Goal: Task Accomplishment & Management: Manage account settings

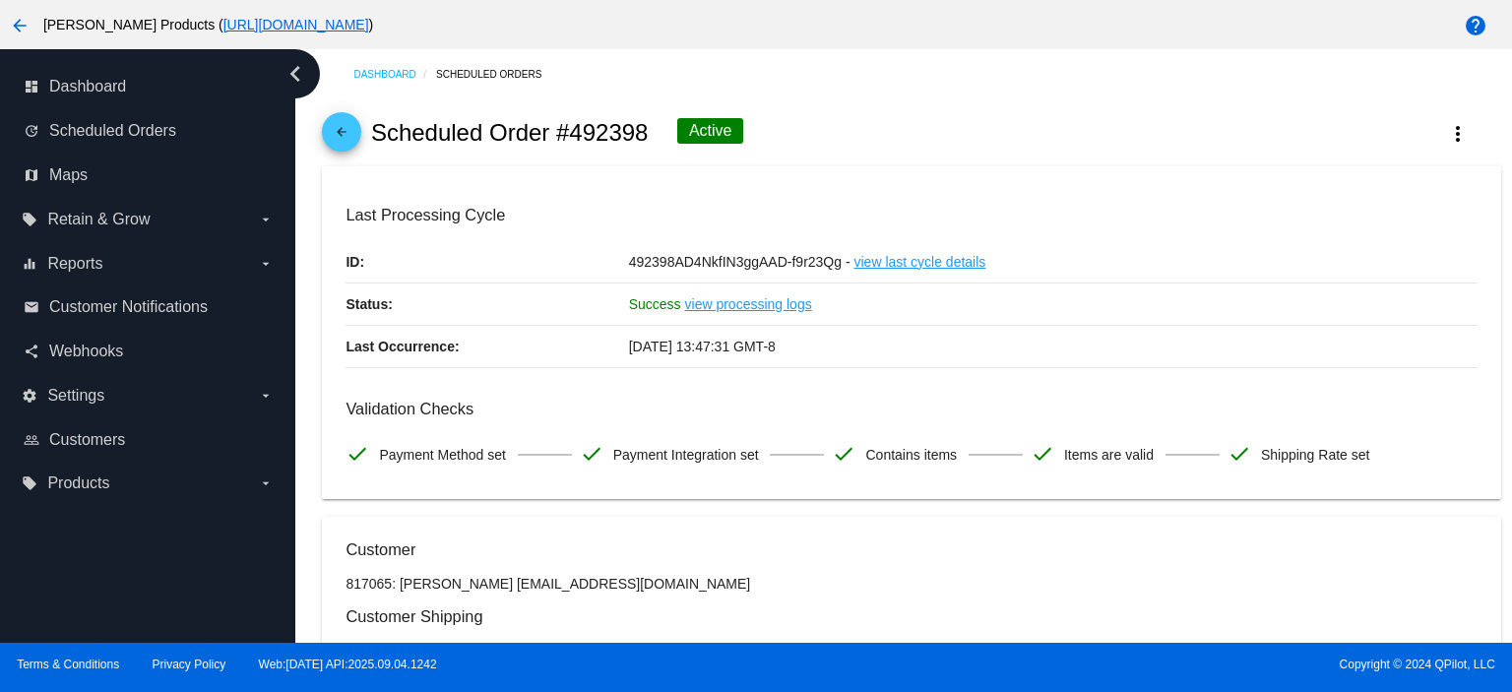
scroll to position [1984, 0]
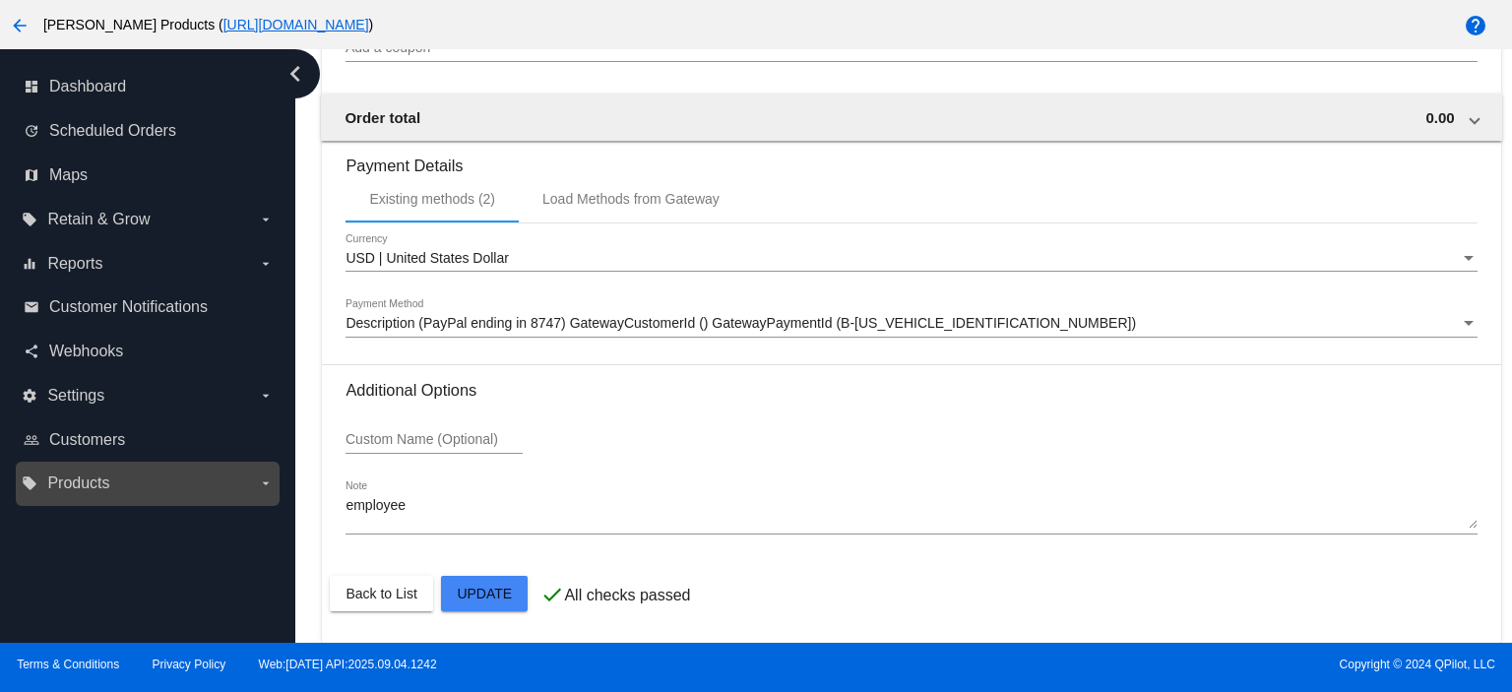
click at [53, 483] on span "Products" at bounding box center [78, 484] width 62 height 18
click at [0, 0] on input "local_offer Products arrow_drop_down" at bounding box center [0, 0] width 0 height 0
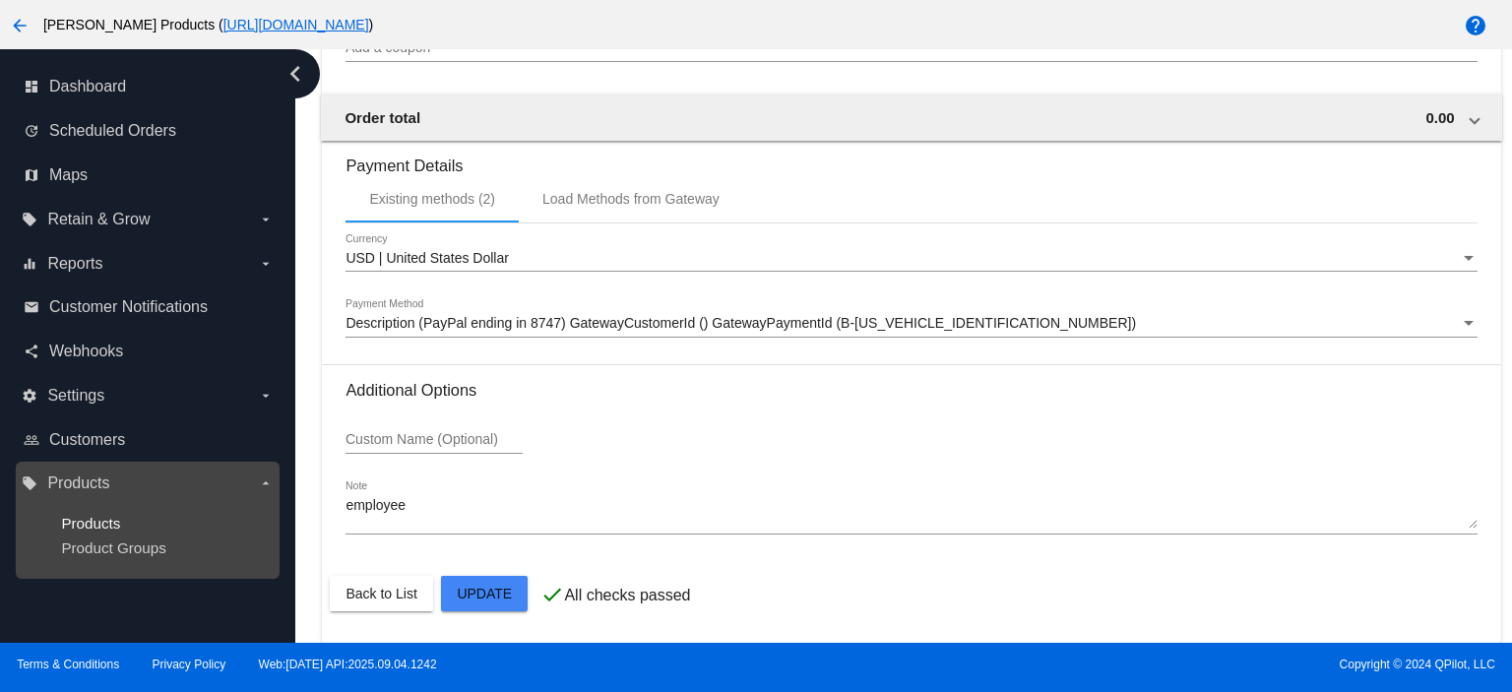
click at [78, 515] on span "Products" at bounding box center [90, 523] width 59 height 17
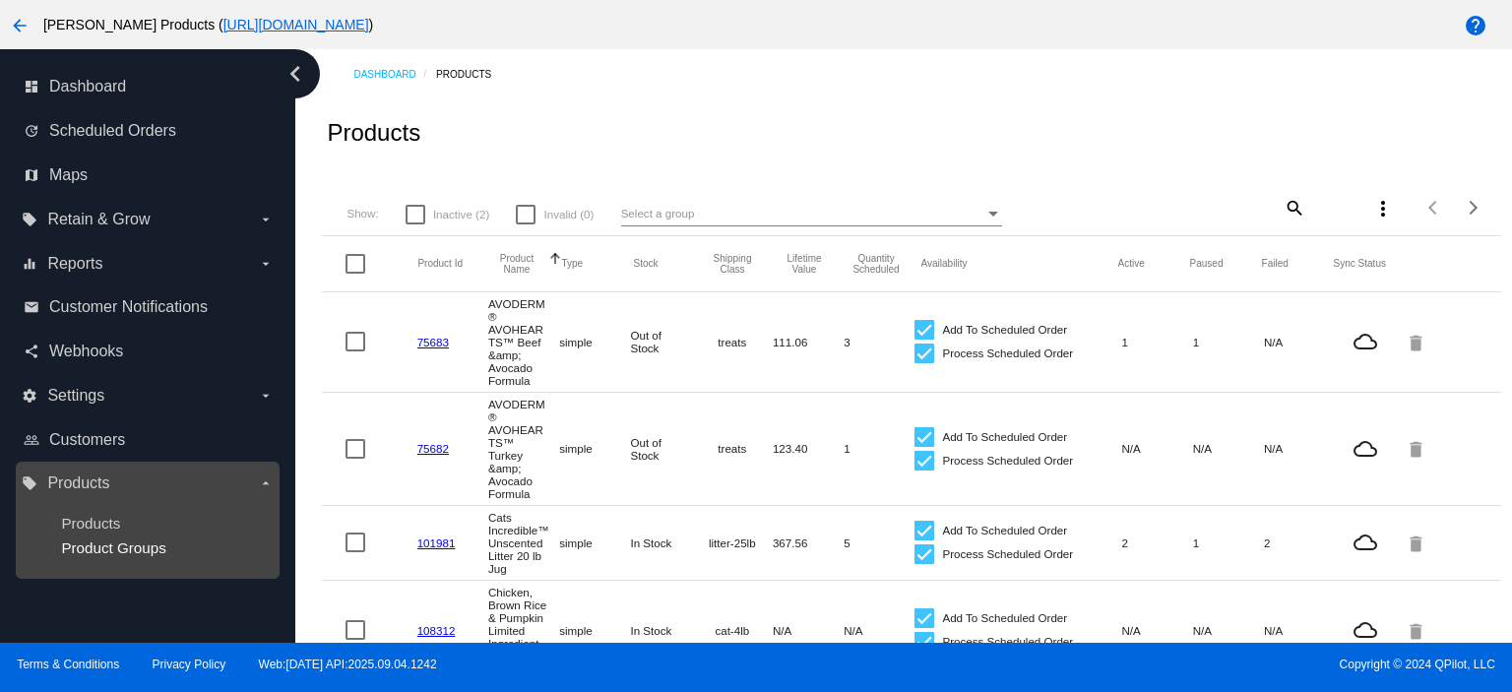
click at [144, 552] on span "Product Groups" at bounding box center [113, 548] width 104 height 17
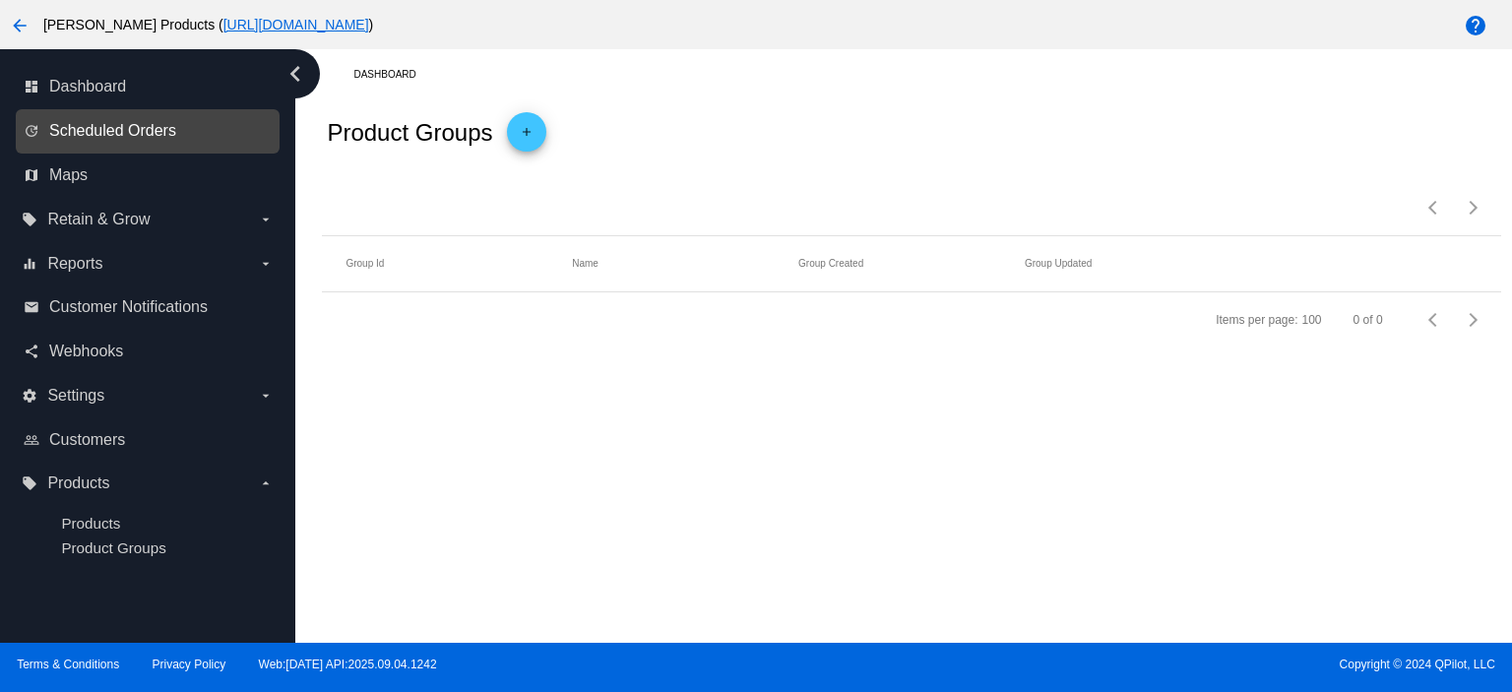
click at [160, 137] on span "Scheduled Orders" at bounding box center [112, 131] width 127 height 18
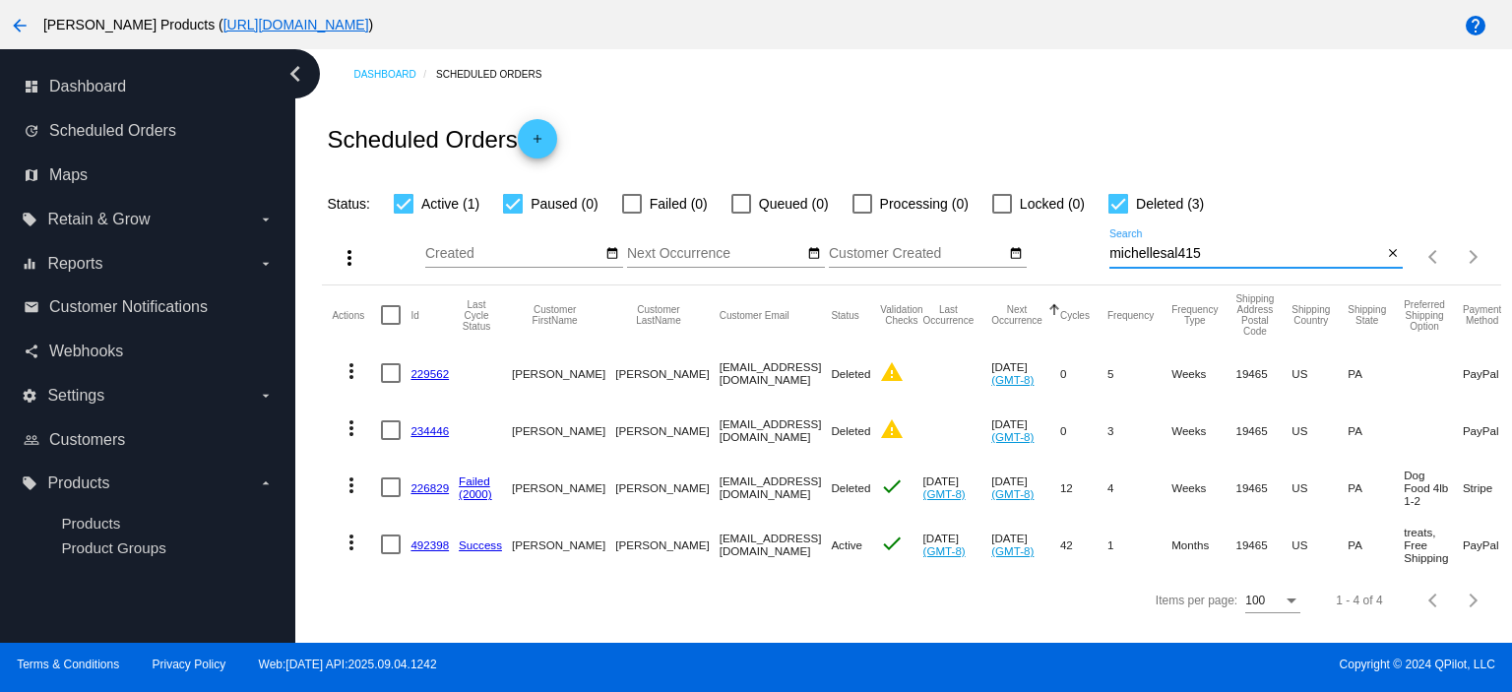
drag, startPoint x: 1201, startPoint y: 260, endPoint x: 1061, endPoint y: 263, distance: 139.8
click at [1061, 263] on div "more_vert Sep Jan Feb Mar [DATE]" at bounding box center [911, 251] width 1179 height 70
paste input "[EMAIL_ADDRESS][DOMAIN_NAME]"
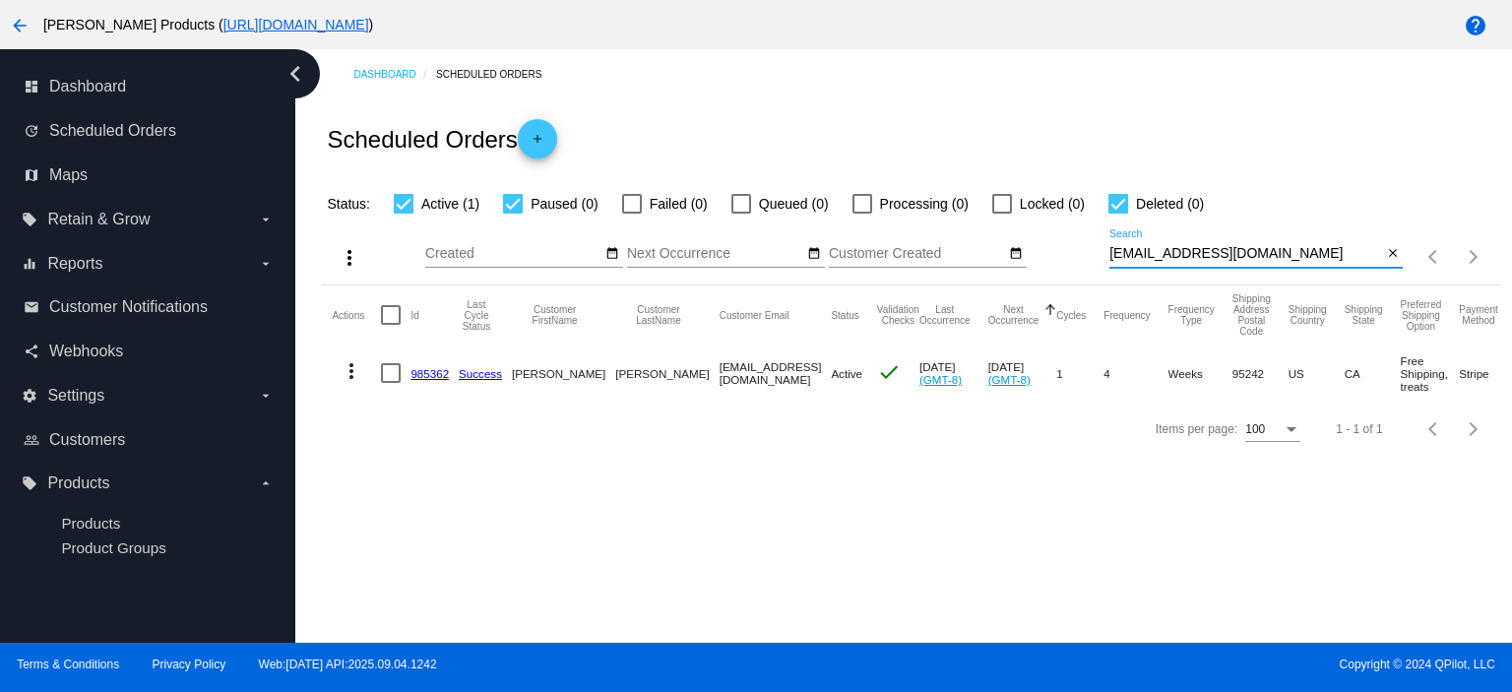
type input "[EMAIL_ADDRESS][DOMAIN_NAME]"
click at [413, 373] on link "985362" at bounding box center [430, 373] width 38 height 13
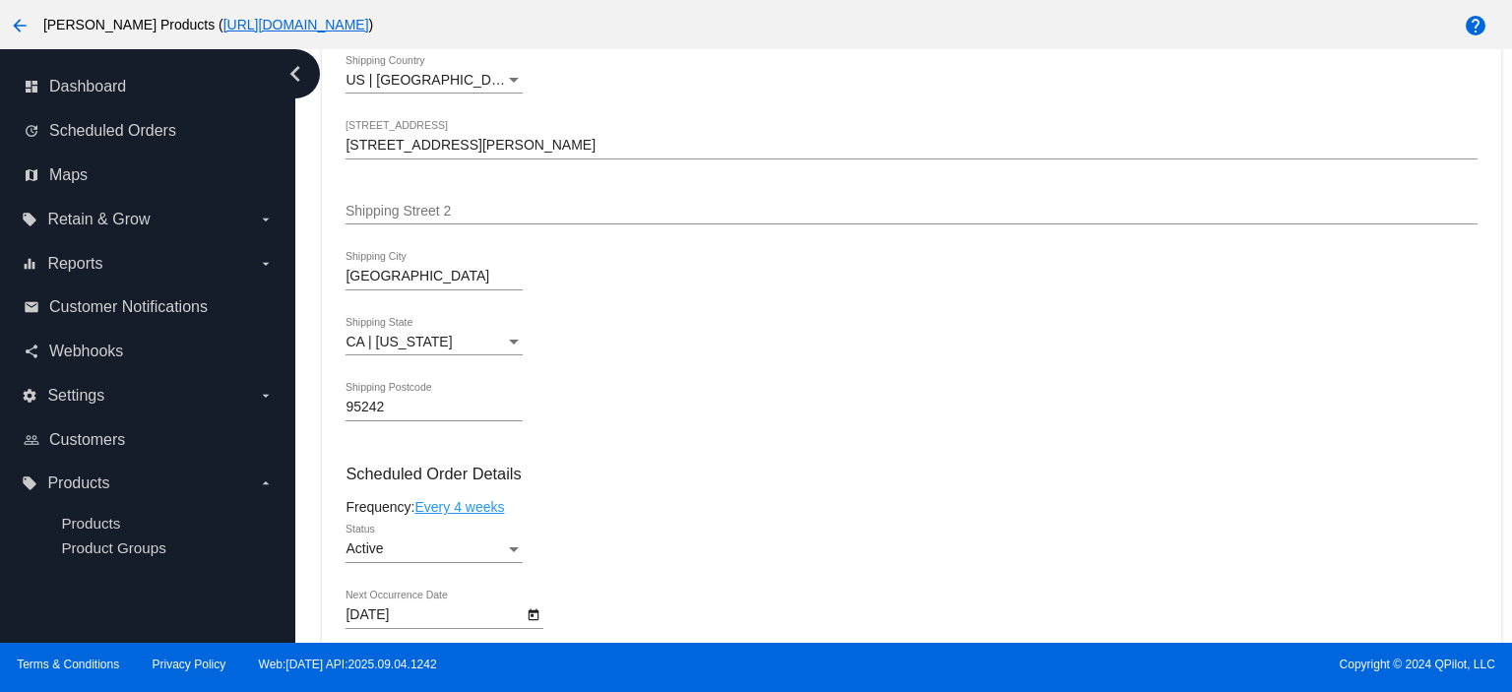
scroll to position [919, 0]
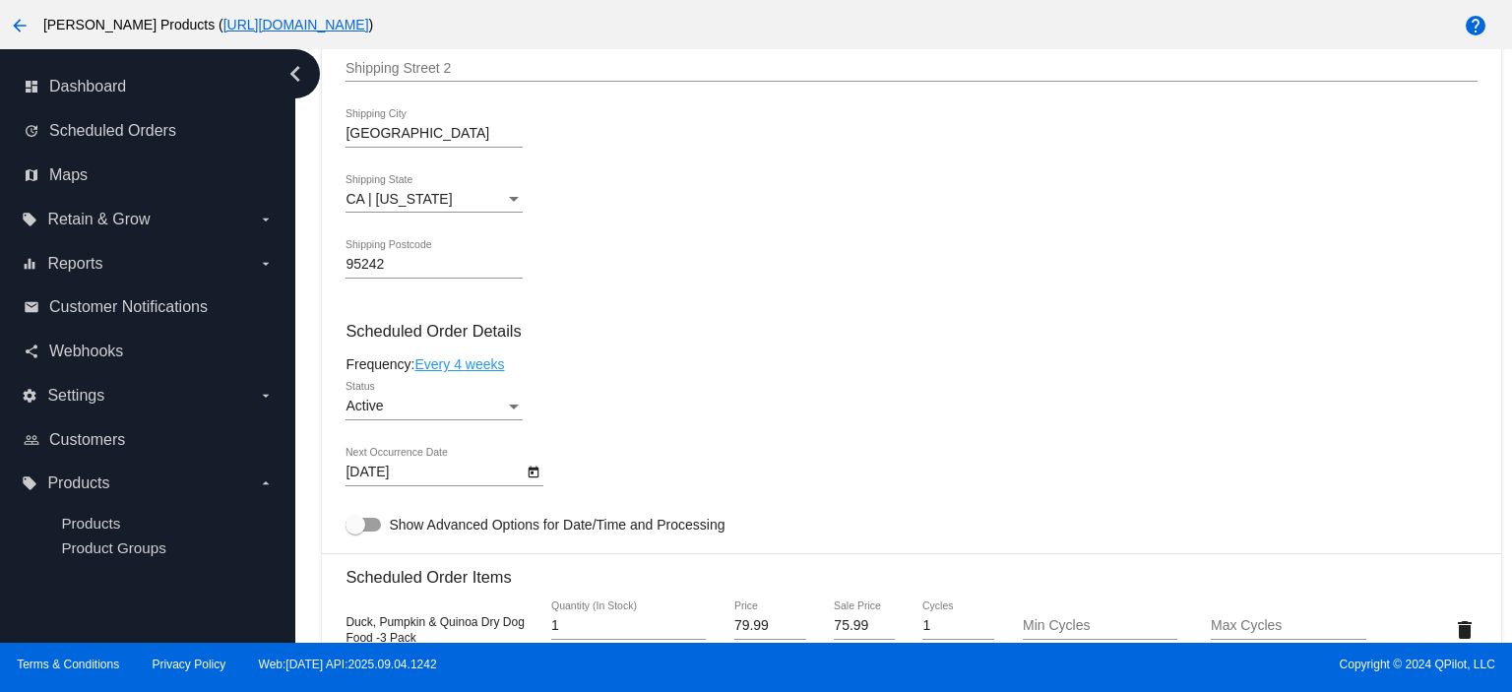
click at [402, 465] on div "[DATE] Next Occurrence Date" at bounding box center [434, 467] width 177 height 38
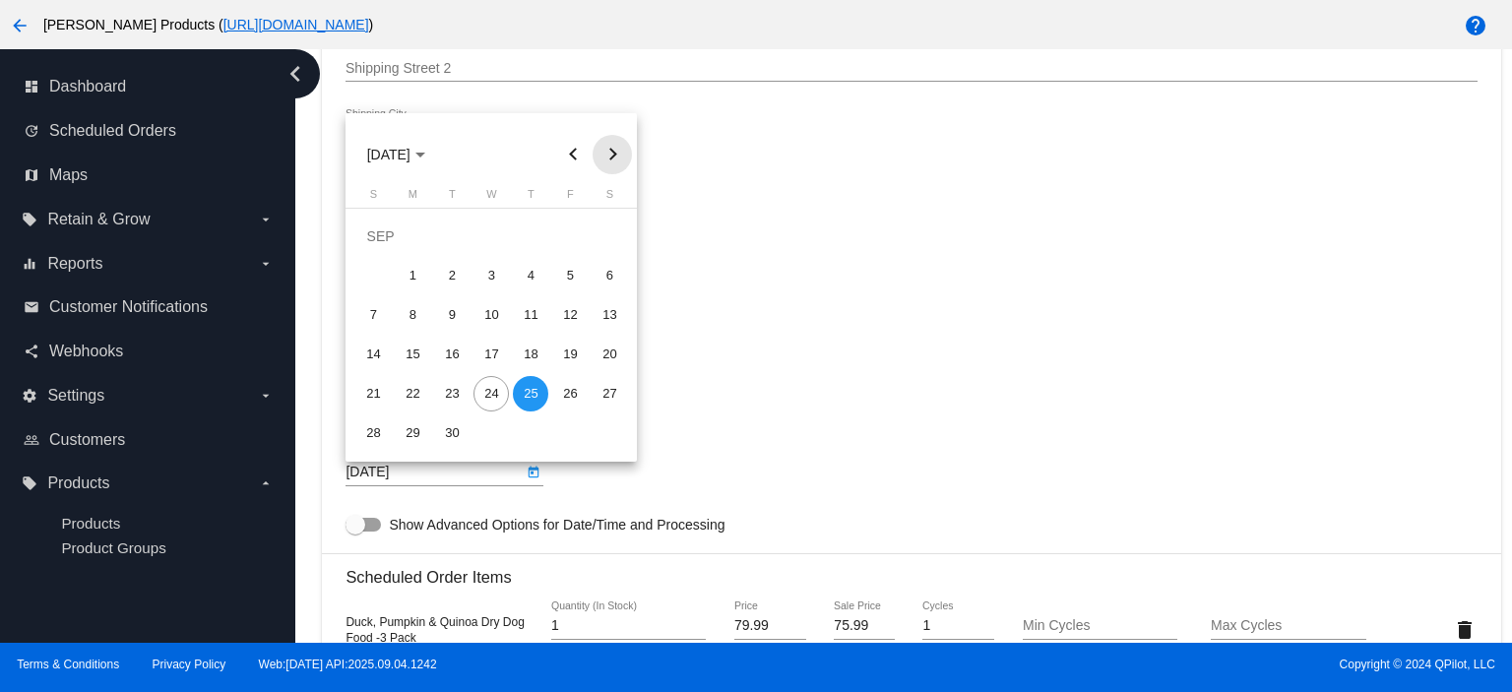
click at [607, 148] on button "Next month" at bounding box center [612, 154] width 39 height 39
click at [487, 308] on div "15" at bounding box center [491, 314] width 35 height 35
type input "[DATE]"
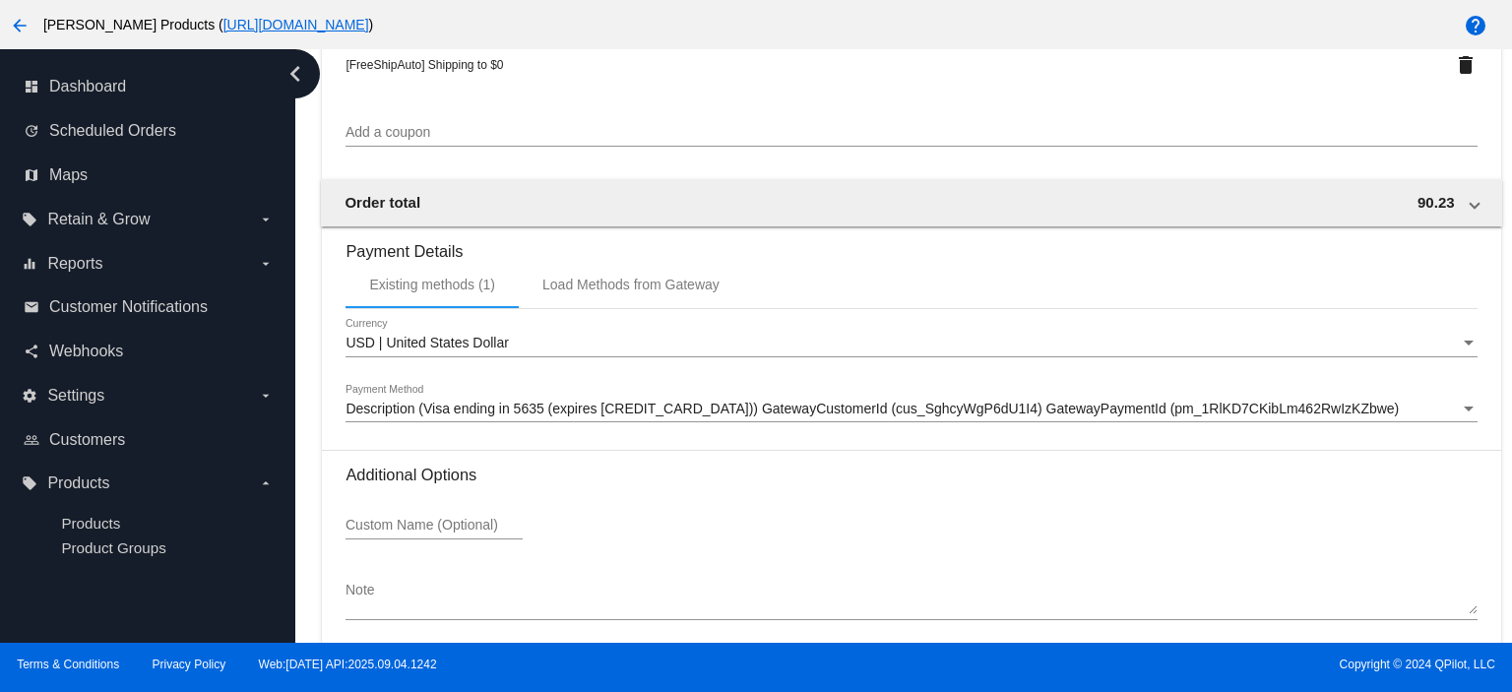
scroll to position [1973, 0]
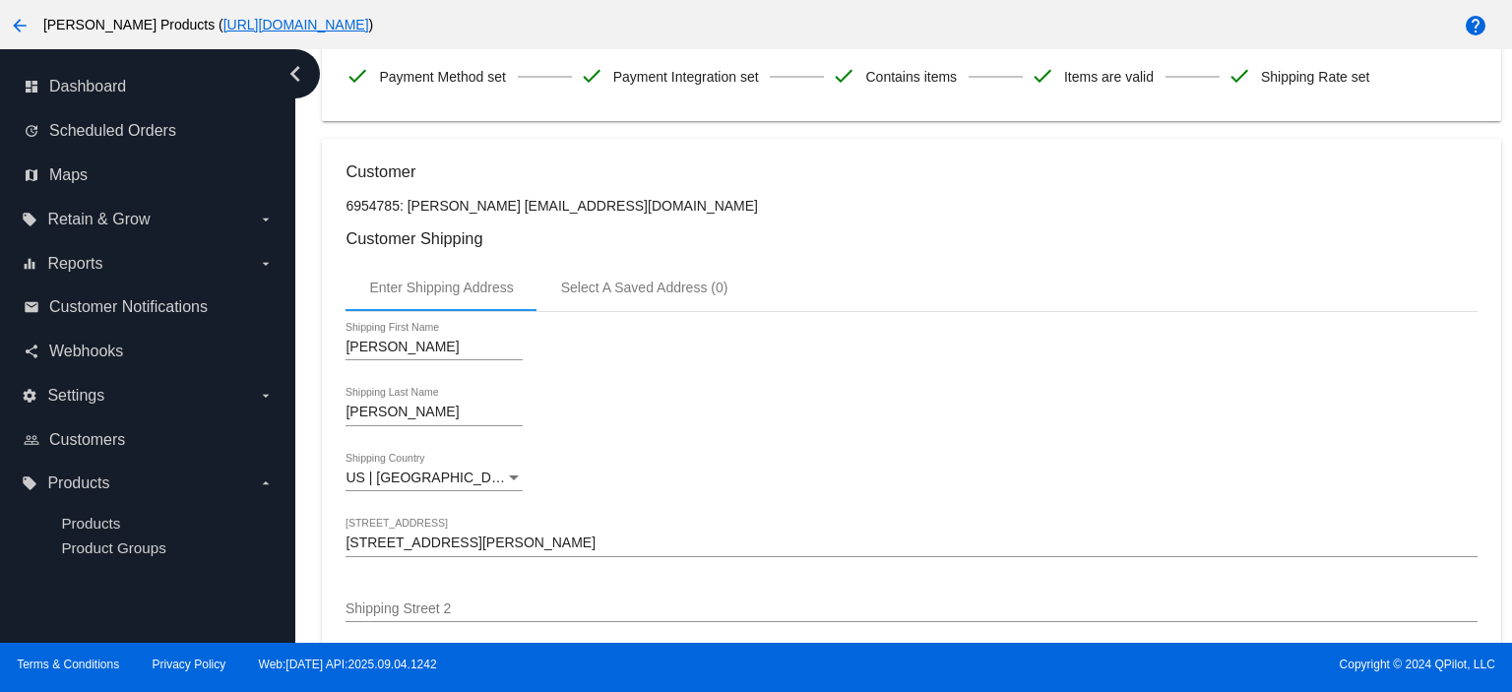
scroll to position [0, 0]
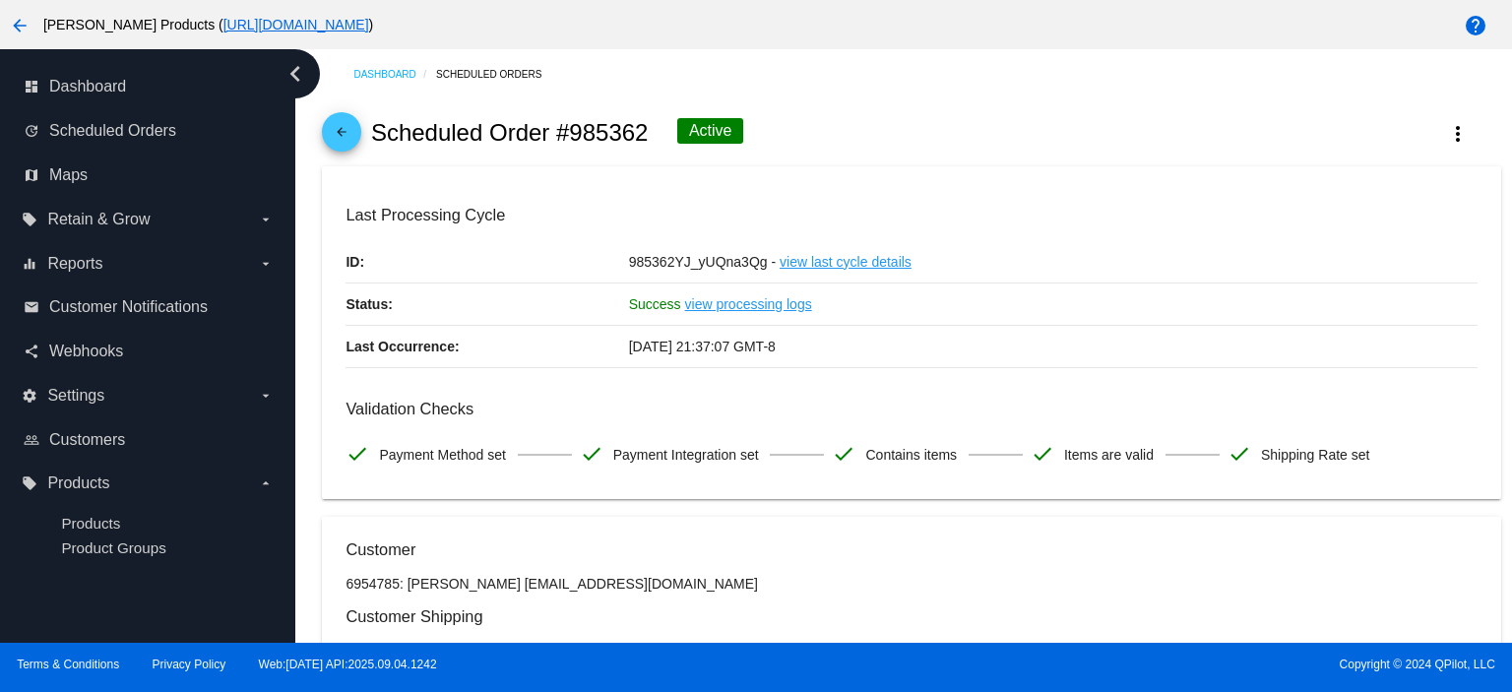
click at [347, 136] on mat-icon "arrow_back" at bounding box center [342, 137] width 24 height 24
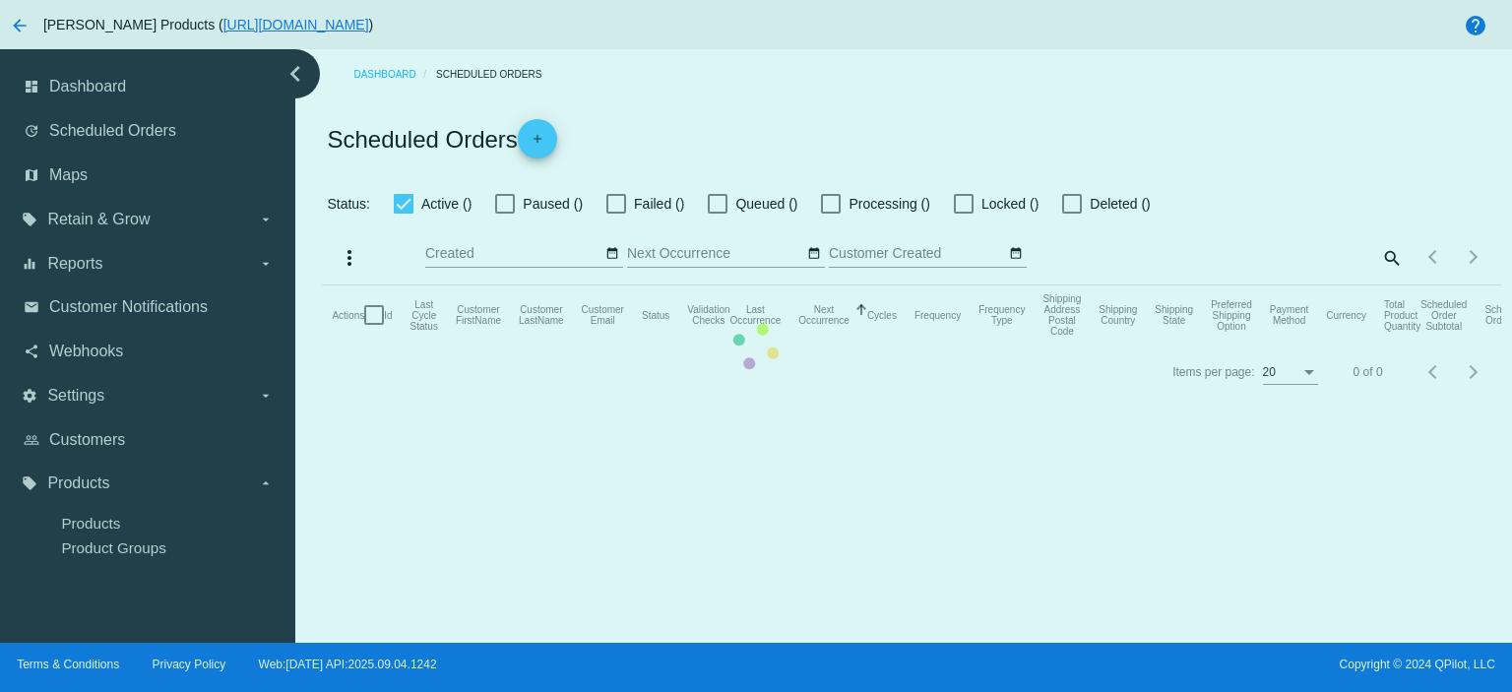
checkbox input "true"
